Goal: Task Accomplishment & Management: Use online tool/utility

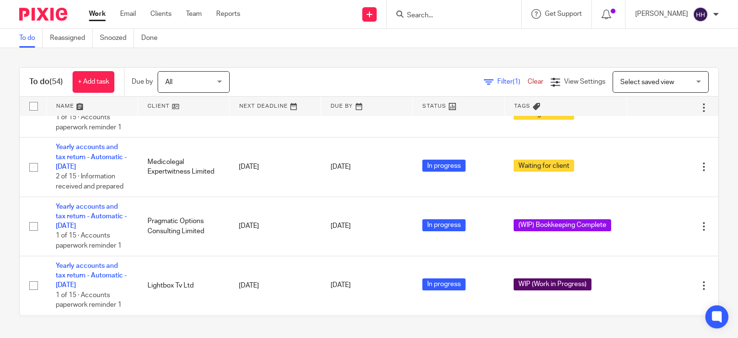
scroll to position [607, 0]
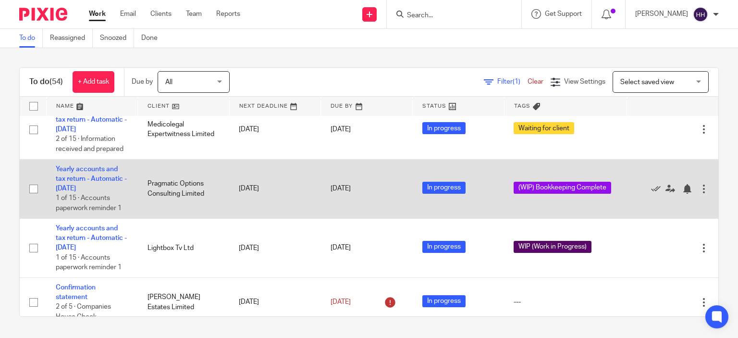
click at [97, 187] on td "Yearly accounts and tax return - Automatic - [DATE] 1 of 15 · Accounts paperwor…" at bounding box center [92, 188] width 92 height 59
click at [101, 177] on td "Yearly accounts and tax return - Automatic - [DATE] 1 of 15 · Accounts paperwor…" at bounding box center [92, 188] width 92 height 59
click at [102, 175] on td "Yearly accounts and tax return - Automatic - [DATE] 1 of 15 · Accounts paperwor…" at bounding box center [92, 188] width 92 height 59
click at [82, 180] on link "Yearly accounts and tax return - Automatic - [DATE]" at bounding box center [91, 179] width 71 height 26
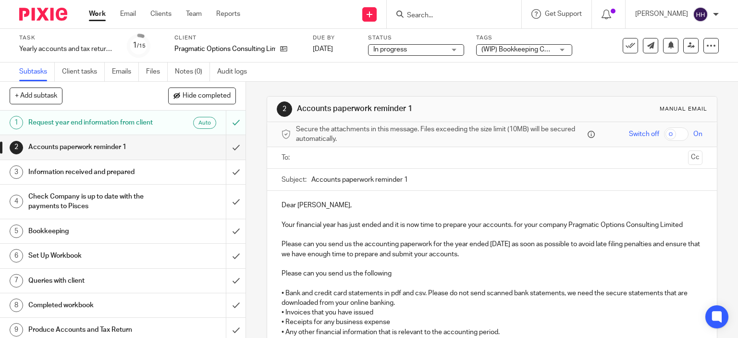
click at [513, 46] on span "(WIP) Bookkeeping Complete" at bounding box center [526, 49] width 88 height 7
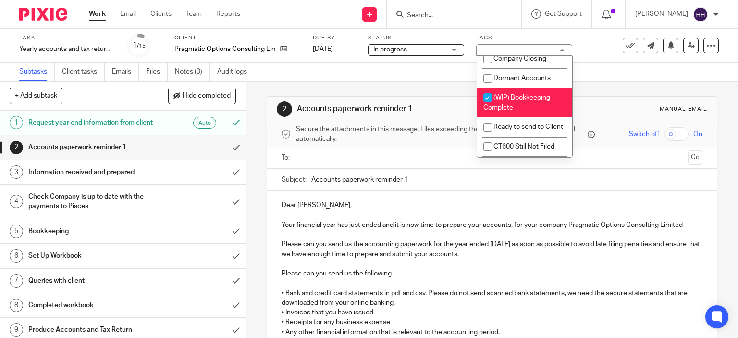
click at [513, 111] on span "(WIP) Bookkeeping Complete" at bounding box center [516, 102] width 67 height 17
checkbox input "false"
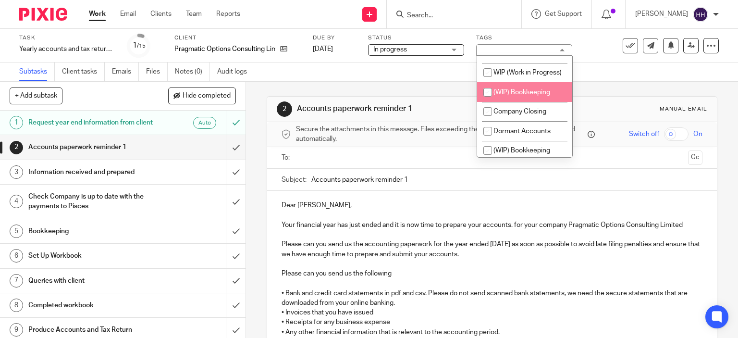
scroll to position [875, 0]
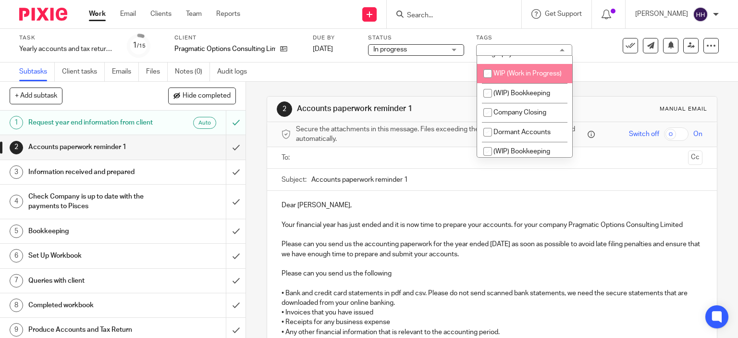
click at [512, 83] on li "WIP (Work in Progress)" at bounding box center [524, 74] width 95 height 20
checkbox input "true"
click at [44, 11] on img at bounding box center [43, 14] width 48 height 13
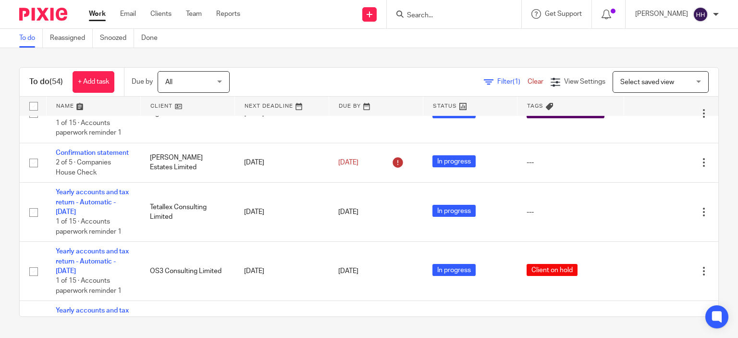
scroll to position [742, 0]
